Goal: Obtain resource: Download file/media

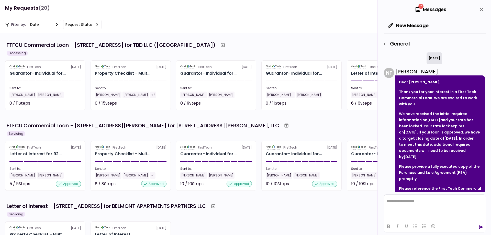
scroll to position [151, 0]
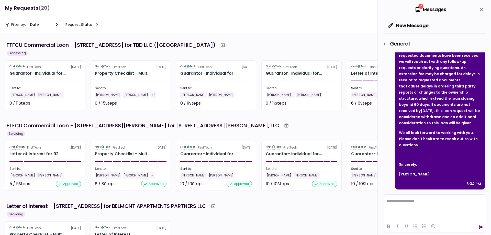
click at [479, 12] on icon "close" at bounding box center [482, 9] width 6 height 6
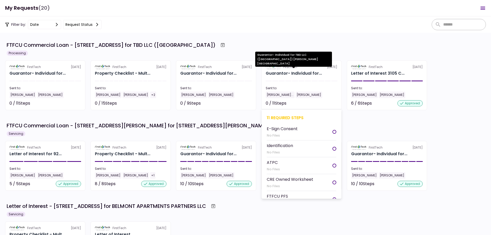
click at [302, 73] on div "Guarantor- Individual for..." at bounding box center [294, 73] width 56 height 6
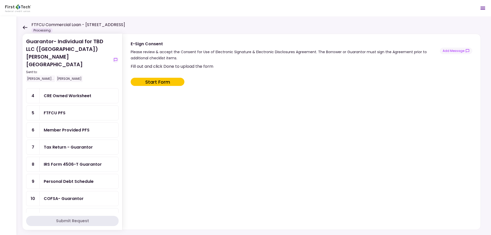
scroll to position [69, 0]
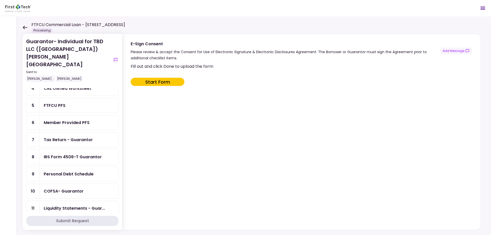
click at [73, 171] on div "Personal Debt Schedule" at bounding box center [69, 174] width 50 height 6
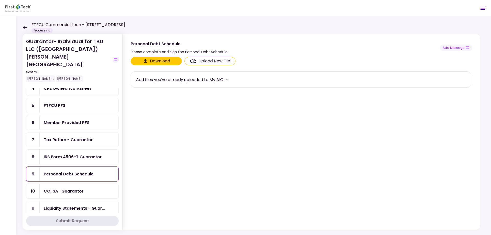
click at [152, 62] on button "Download" at bounding box center [156, 61] width 51 height 8
click at [75, 154] on div "IRS Form 4506-T Guarantor" at bounding box center [73, 157] width 58 height 6
click at [157, 61] on button "Download" at bounding box center [156, 61] width 51 height 8
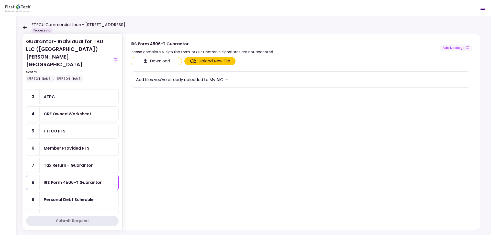
scroll to position [18, 0]
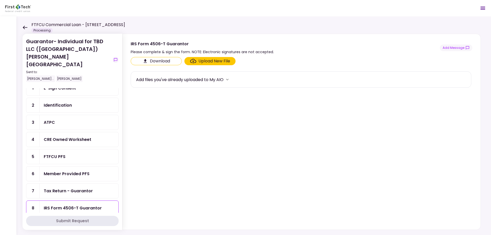
click at [61, 119] on div "ATPC" at bounding box center [79, 122] width 71 height 6
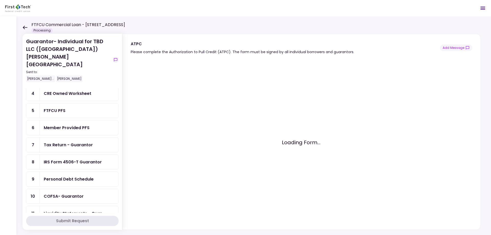
scroll to position [69, 0]
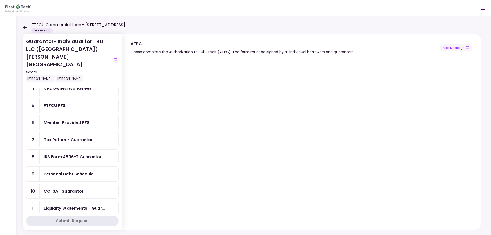
click at [24, 26] on icon at bounding box center [25, 28] width 5 height 4
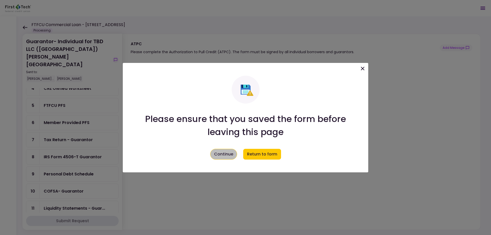
click at [225, 156] on button "Continue" at bounding box center [223, 154] width 27 height 11
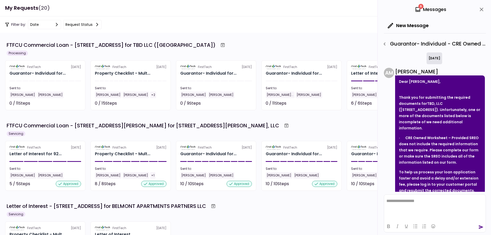
scroll to position [68, 0]
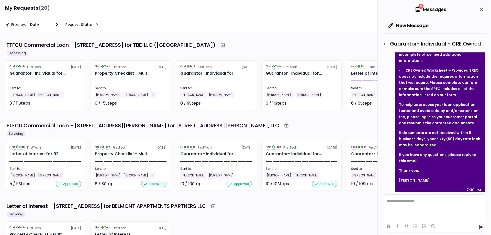
click at [482, 9] on icon "close" at bounding box center [482, 10] width 4 height 4
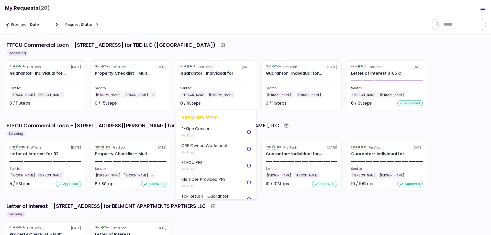
click at [212, 144] on div "CRE Owned Worksheet" at bounding box center [204, 145] width 47 height 6
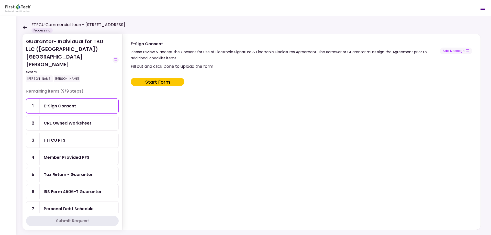
click at [81, 120] on div "CRE Owned Worksheet" at bounding box center [68, 123] width 48 height 6
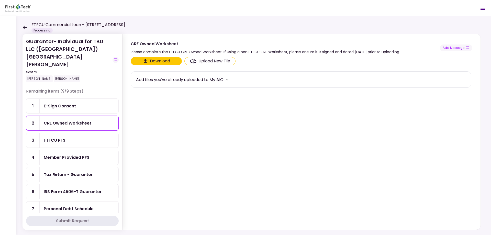
click at [169, 62] on button "Download" at bounding box center [156, 61] width 51 height 8
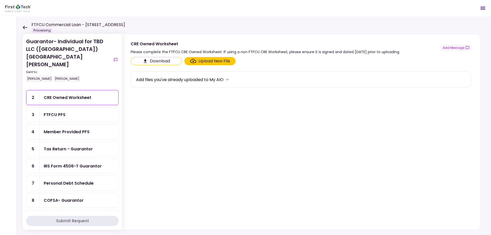
scroll to position [35, 0]
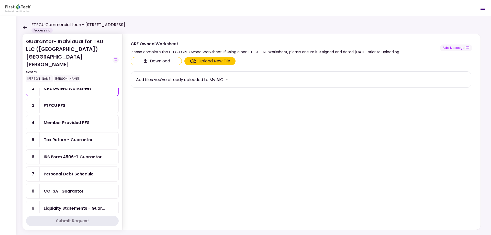
click at [82, 188] on div "COFSA- Guarantor" at bounding box center [64, 191] width 40 height 6
